Goal: Find specific page/section: Find specific page/section

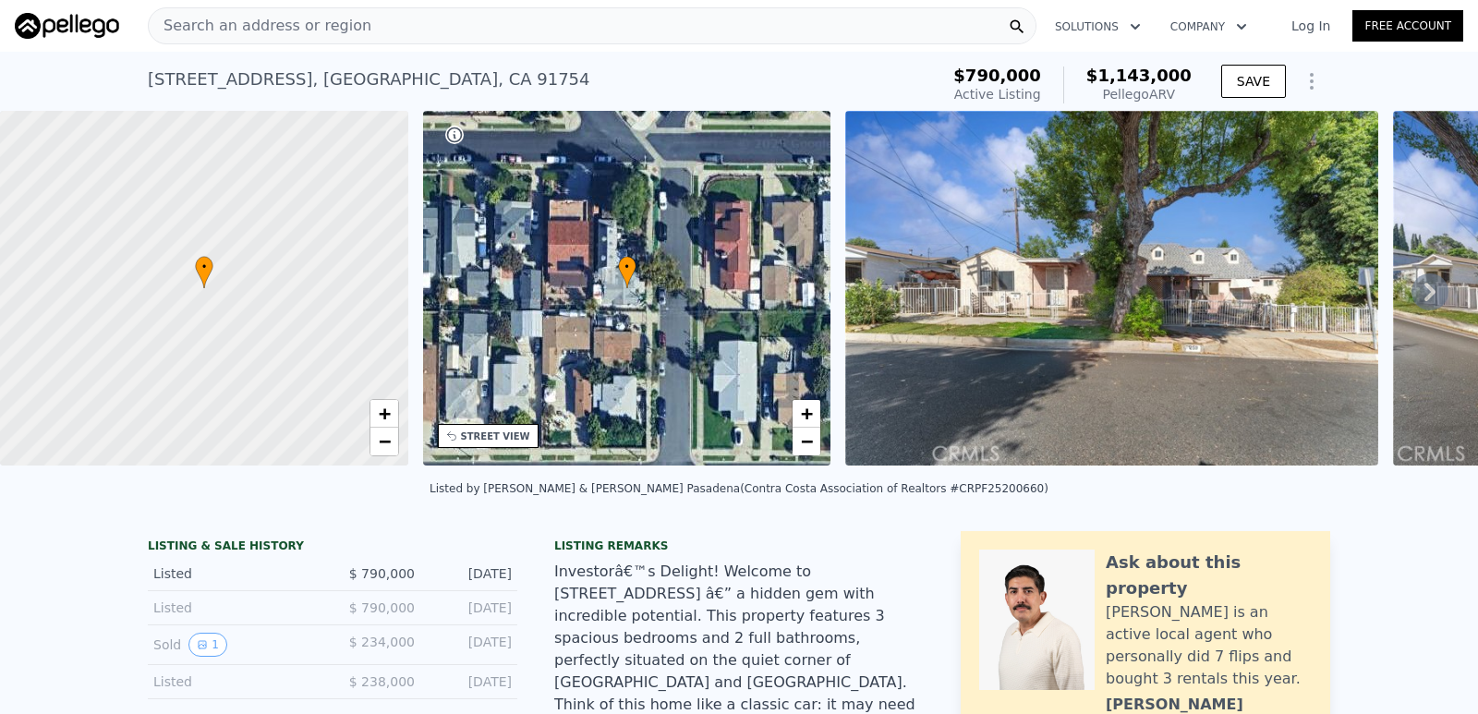
drag, startPoint x: 234, startPoint y: 22, endPoint x: 693, endPoint y: 79, distance: 462.7
click at [694, 79] on div "[STREET_ADDRESS] Active at $790k (~ARV $1.143m )" at bounding box center [539, 85] width 783 height 52
click at [346, 76] on div "[STREET_ADDRESS]" at bounding box center [369, 80] width 442 height 26
click at [1306, 22] on link "Log In" at bounding box center [1310, 26] width 83 height 18
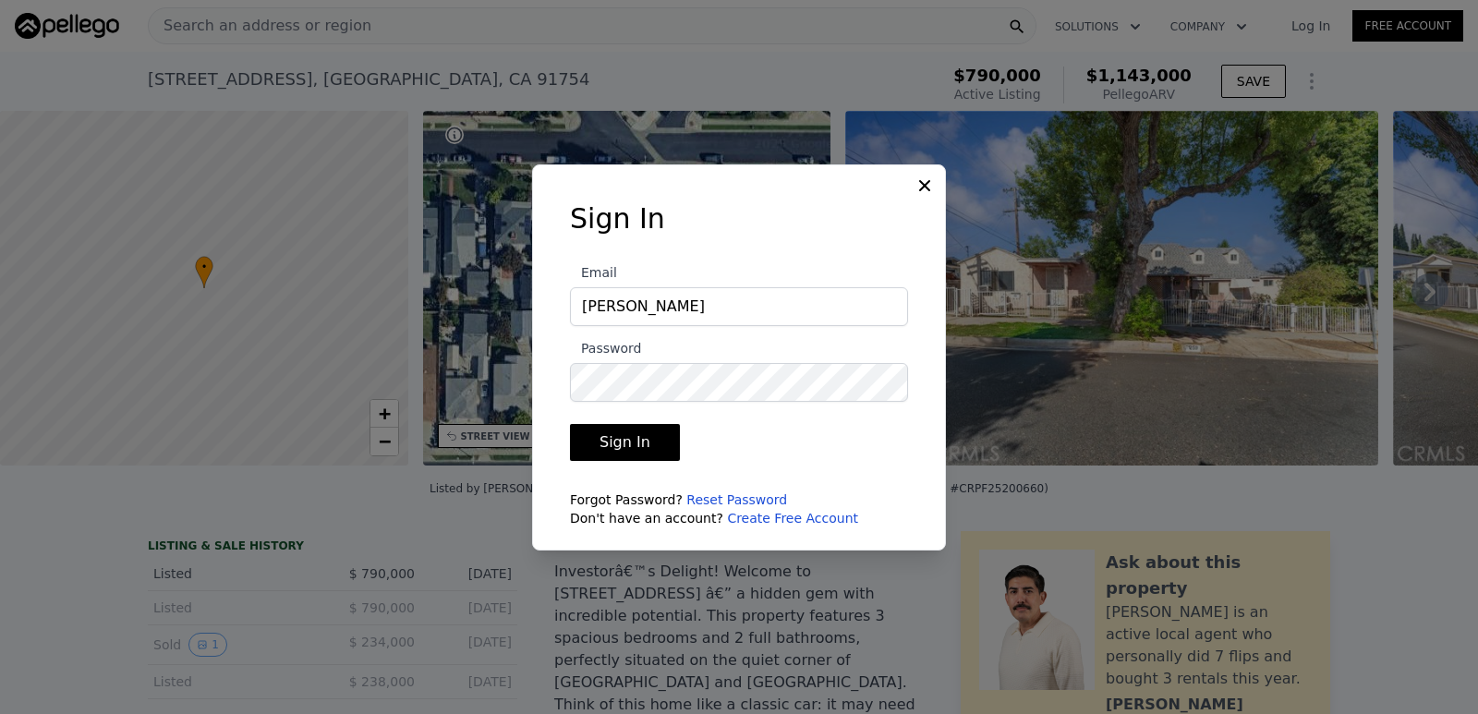
type input "[PERSON_NAME][EMAIL_ADDRESS][DOMAIN_NAME]"
click at [702, 496] on link "Reset Password" at bounding box center [736, 499] width 101 height 15
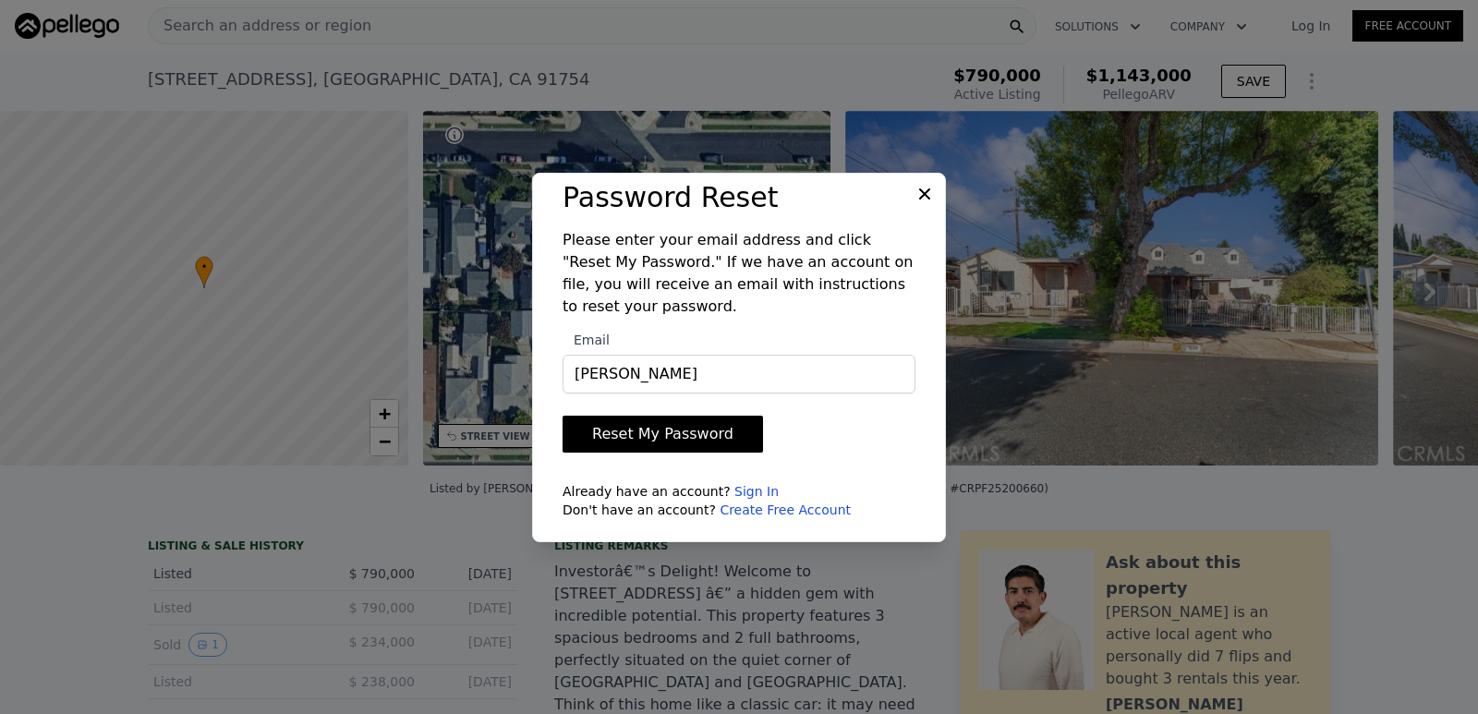
type input "[PERSON_NAME][EMAIL_ADDRESS][DOMAIN_NAME]"
click at [691, 442] on button "Reset My Password" at bounding box center [663, 434] width 200 height 37
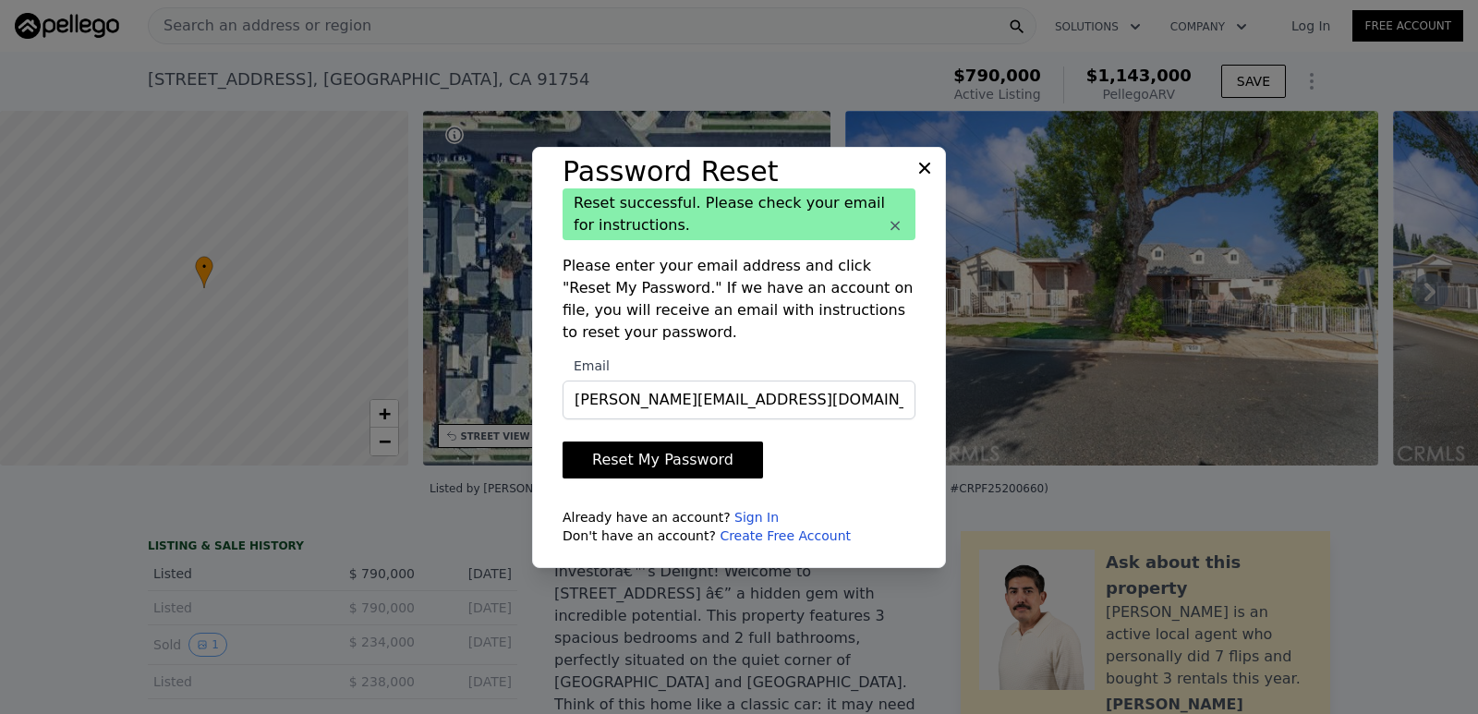
click at [928, 159] on icon at bounding box center [924, 168] width 18 height 18
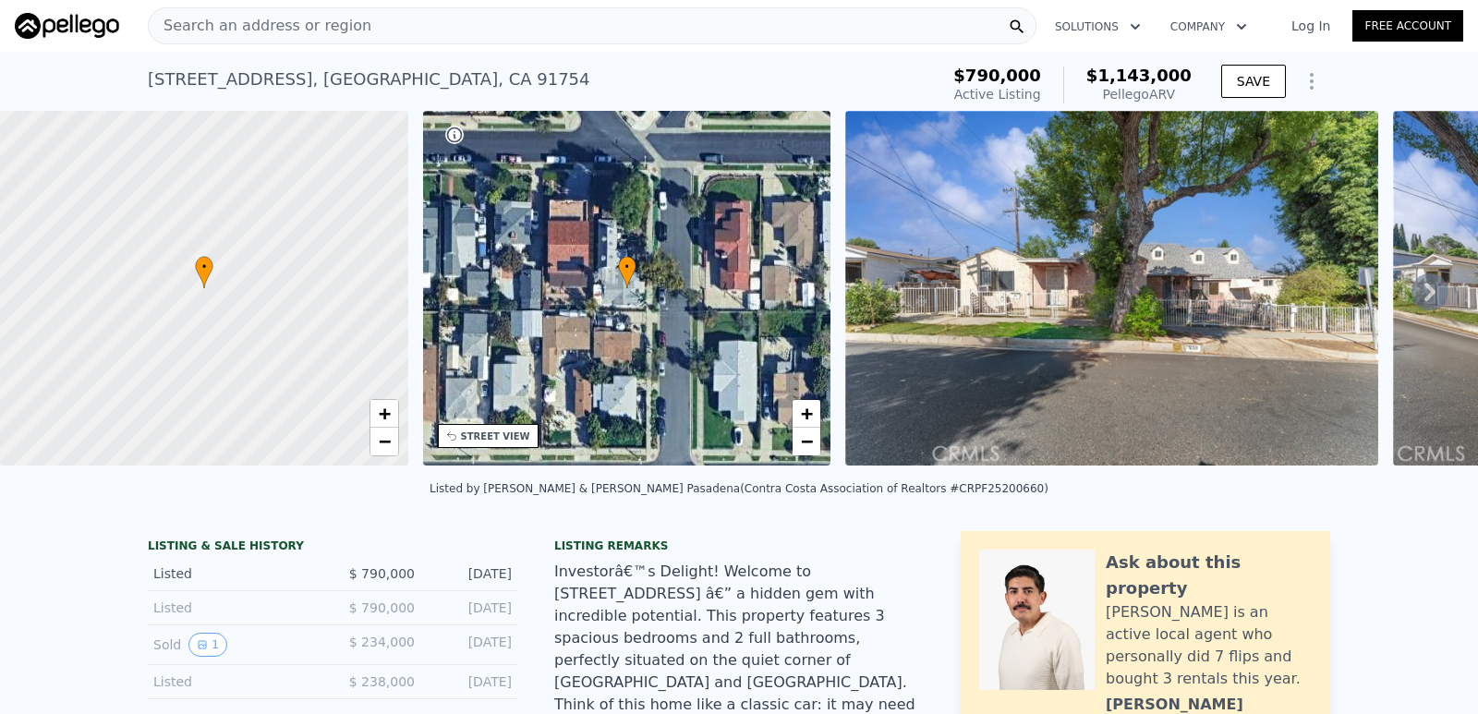
drag, startPoint x: 242, startPoint y: 17, endPoint x: 227, endPoint y: 19, distance: 15.0
click at [227, 19] on span "Search an address or region" at bounding box center [260, 26] width 223 height 22
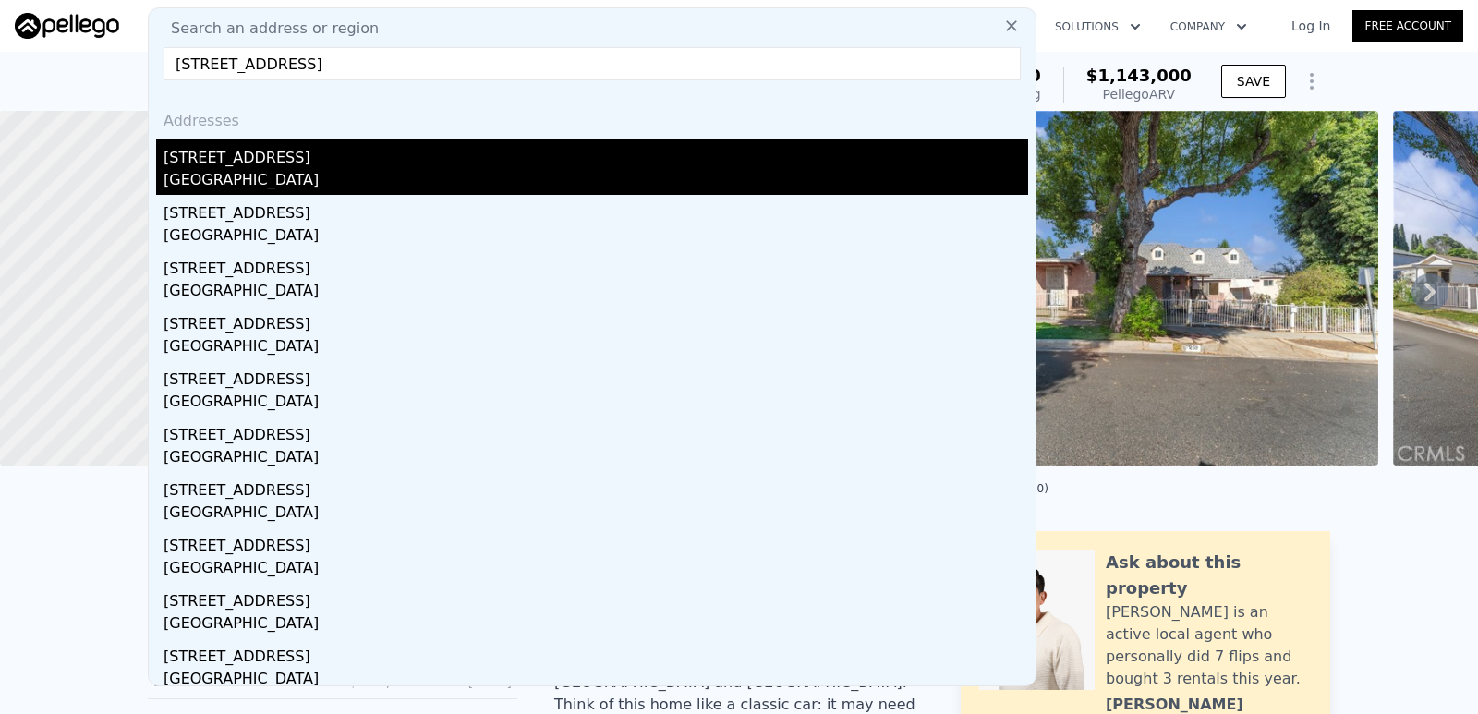
type input "[STREET_ADDRESS]"
click at [285, 157] on div "[STREET_ADDRESS]" at bounding box center [596, 154] width 865 height 30
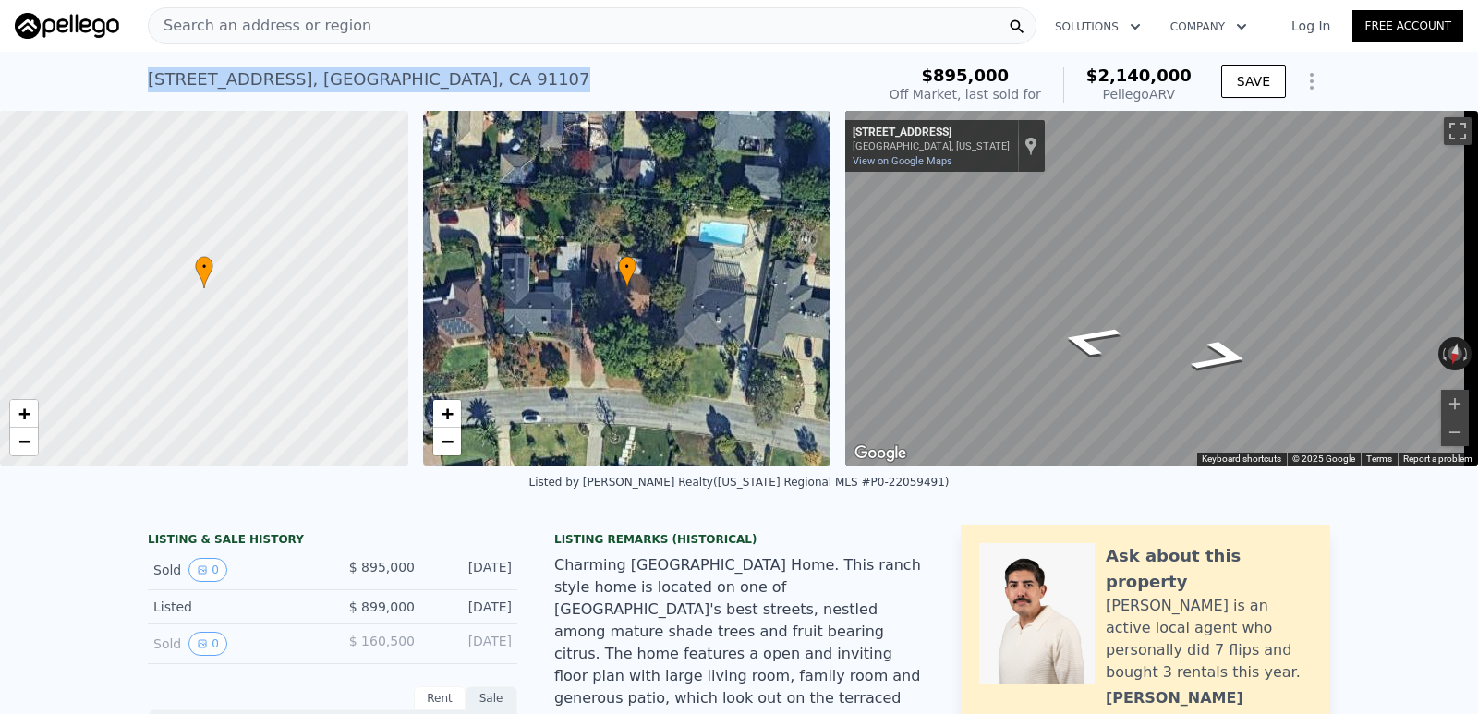
drag, startPoint x: 427, startPoint y: 79, endPoint x: 142, endPoint y: 91, distance: 284.8
click at [148, 91] on div "[STREET_ADDRESS] Sold [DATE] for $895k (~ARV $2.140m )" at bounding box center [508, 85] width 720 height 52
copy div "[STREET_ADDRESS]"
